Goal: Transaction & Acquisition: Book appointment/travel/reservation

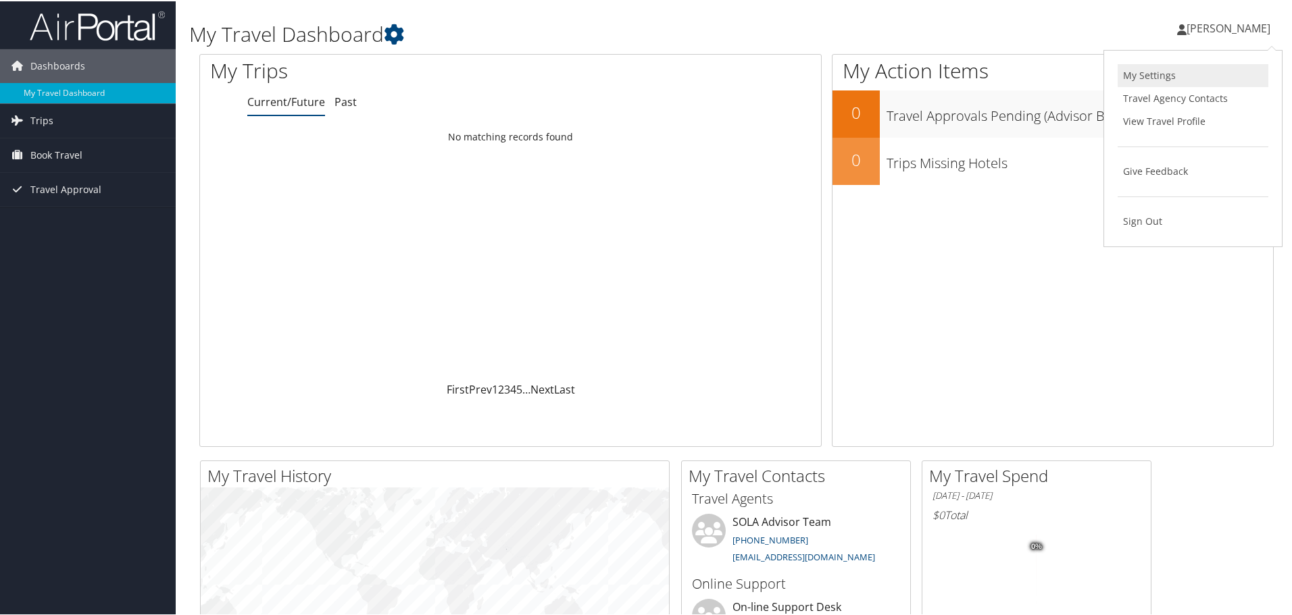
click at [1130, 75] on link "My Settings" at bounding box center [1192, 74] width 151 height 23
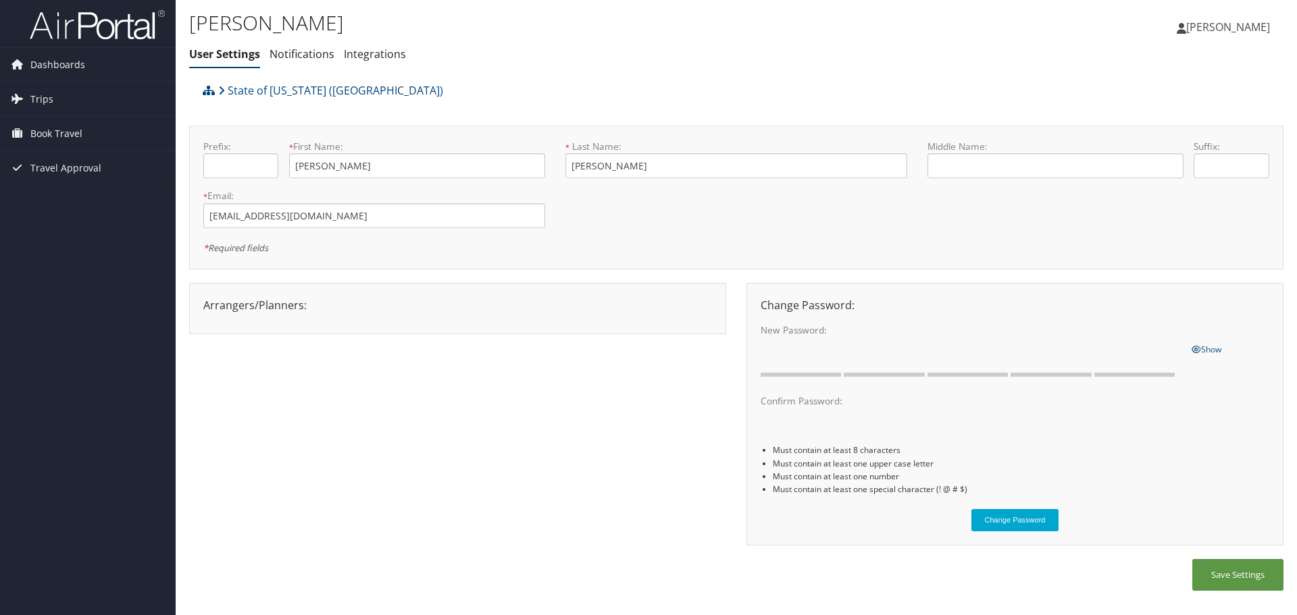
click at [1238, 22] on span "[PERSON_NAME]" at bounding box center [1228, 27] width 84 height 15
click at [1157, 65] on link "My Settings" at bounding box center [1194, 74] width 151 height 23
click at [72, 70] on span "Dashboards" at bounding box center [57, 65] width 55 height 34
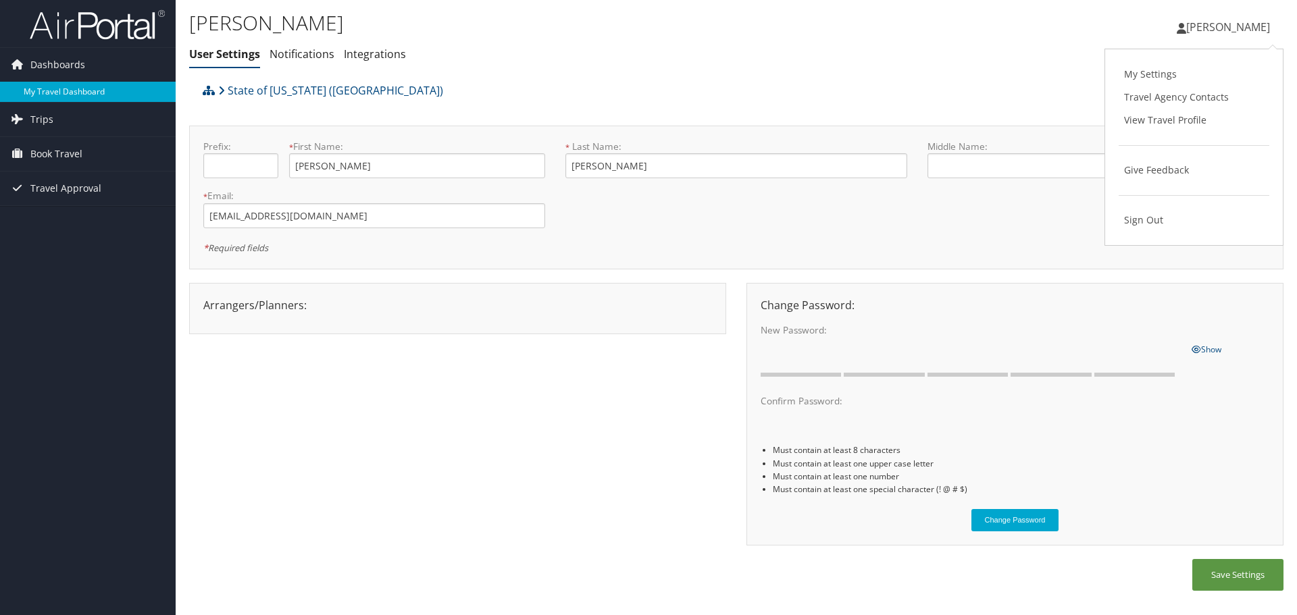
click at [66, 91] on link "My Travel Dashboard" at bounding box center [88, 92] width 176 height 20
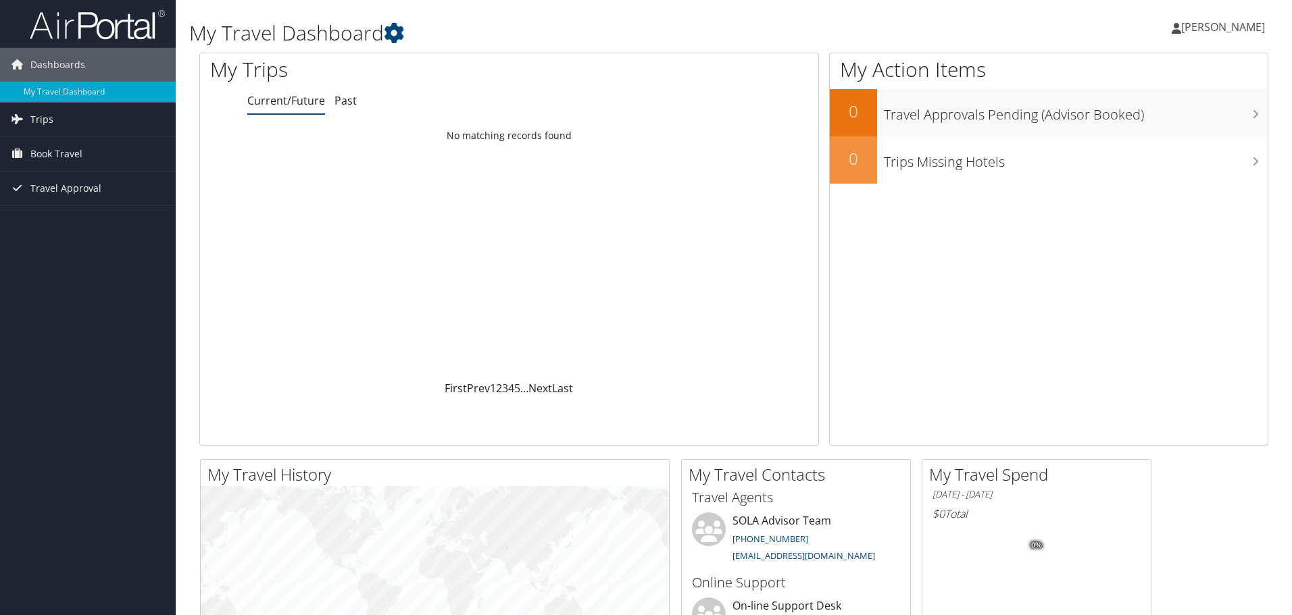
click at [0, 0] on icon at bounding box center [0, 0] width 0 height 0
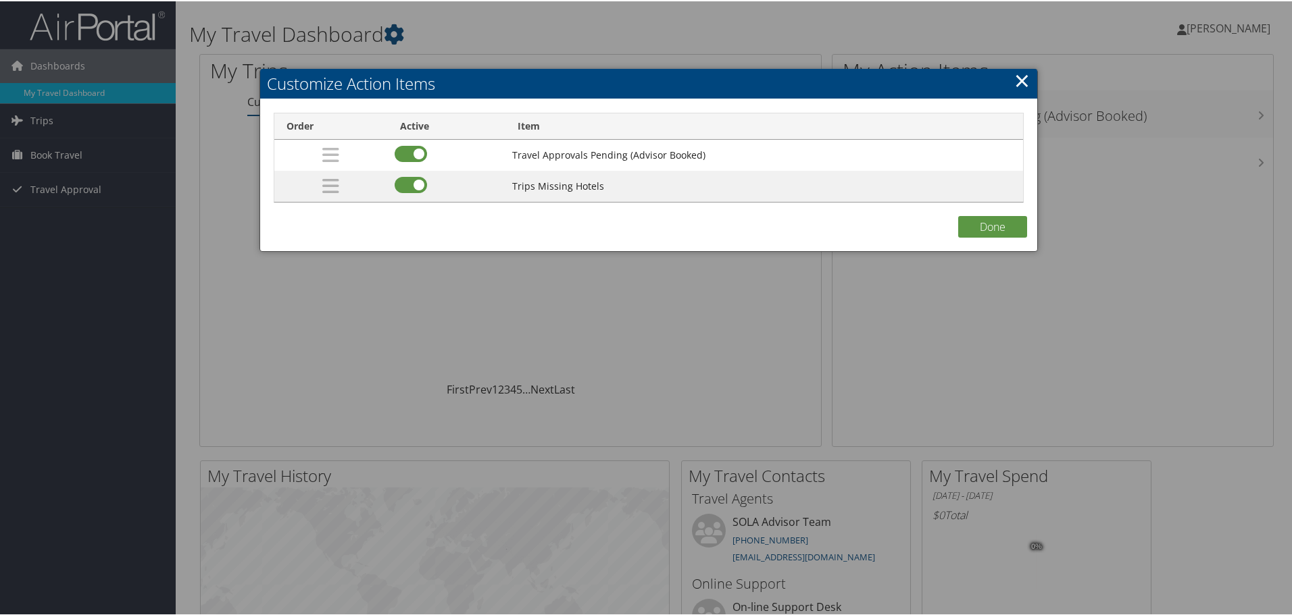
click at [1015, 79] on link "×" at bounding box center [1022, 79] width 16 height 27
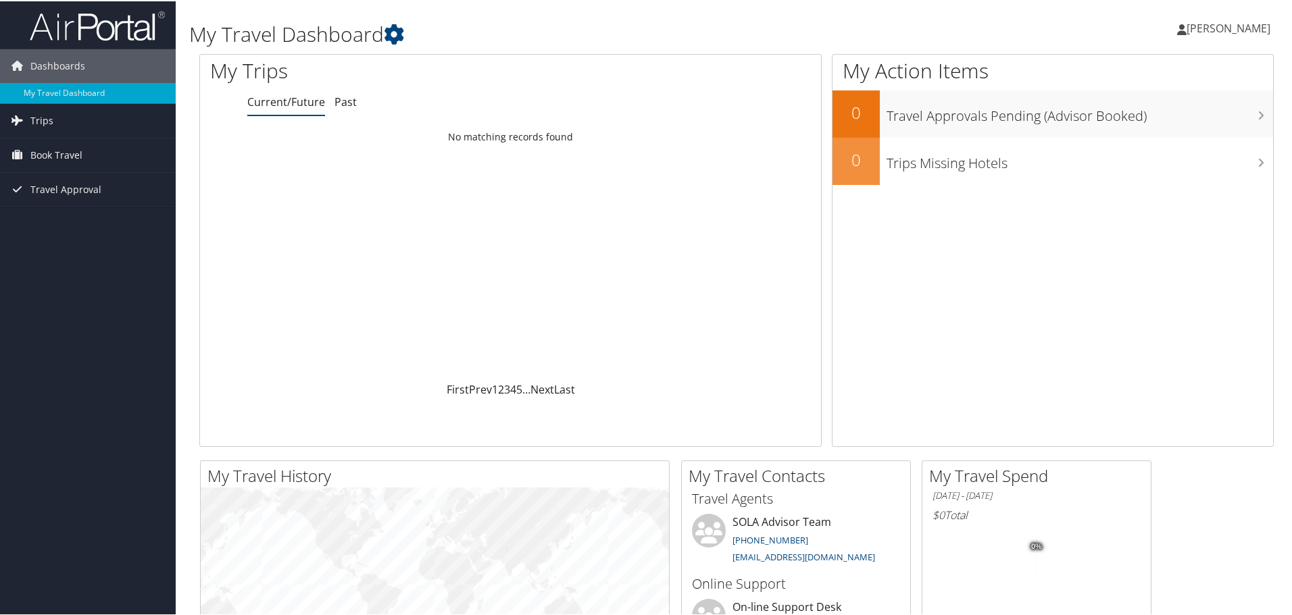
click at [1198, 30] on span "[PERSON_NAME]" at bounding box center [1228, 27] width 84 height 15
click at [84, 155] on link "Book Travel" at bounding box center [88, 154] width 176 height 34
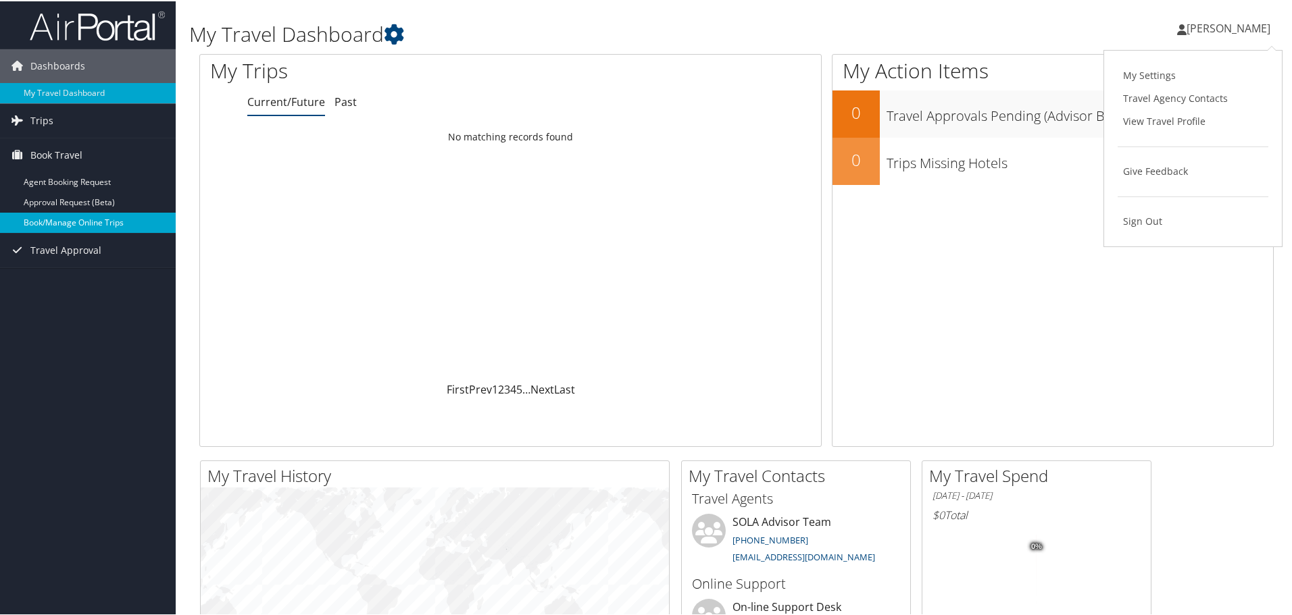
click at [86, 216] on link "Book/Manage Online Trips" at bounding box center [88, 221] width 176 height 20
